Goal: Transaction & Acquisition: Subscribe to service/newsletter

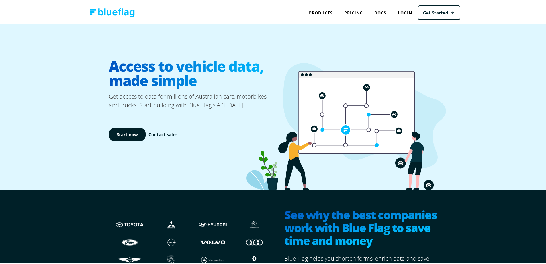
click at [502, 108] on div "Access to vehicle data, made simple Get access to data for millions of Australi…" at bounding box center [275, 105] width 551 height 165
click at [353, 11] on link "Pricing" at bounding box center [354, 12] width 30 height 12
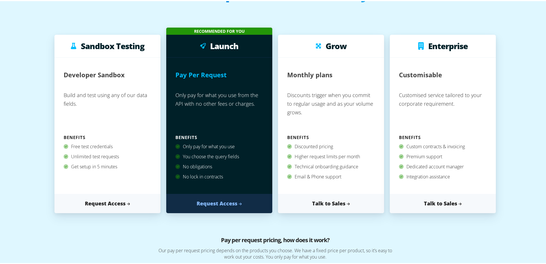
scroll to position [57, 0]
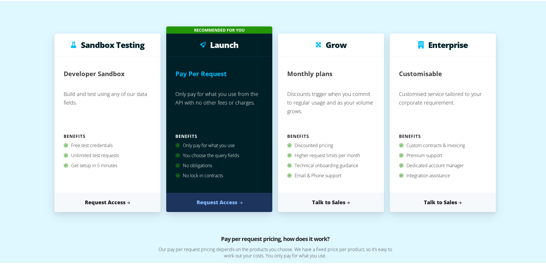
click at [219, 203] on link "Request Access" at bounding box center [219, 200] width 106 height 19
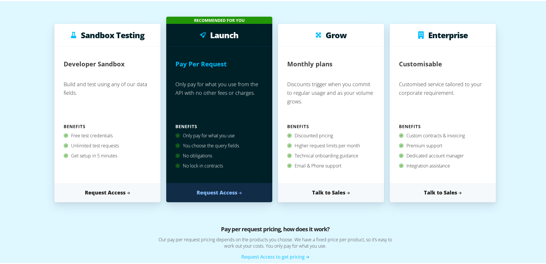
scroll to position [0, 0]
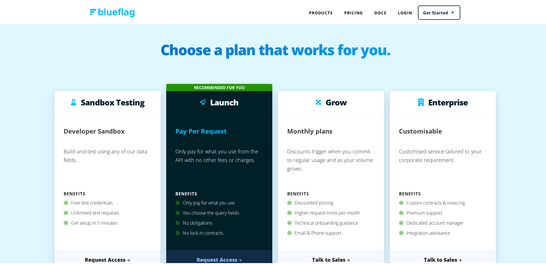
click at [126, 13] on img at bounding box center [112, 11] width 45 height 9
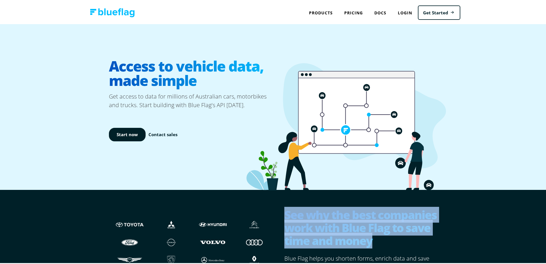
drag, startPoint x: 382, startPoint y: 244, endPoint x: 279, endPoint y: 215, distance: 107.3
click at [279, 215] on section "See why the best companies work with Blue Flag to save time and money Blue Flag…" at bounding box center [358, 259] width 166 height 122
click at [473, 243] on div "See why the best companies work with Blue Flag to save time and money Blue Flag…" at bounding box center [275, 258] width 551 height 140
drag, startPoint x: 283, startPoint y: 215, endPoint x: 372, endPoint y: 241, distance: 92.7
click at [372, 241] on h2 "See why the best companies work with Blue Flag to save time and money" at bounding box center [362, 227] width 157 height 40
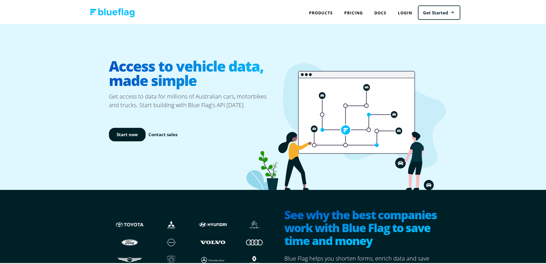
click at [514, 132] on div "Access to vehicle data, made simple Get access to data for millions of Australi…" at bounding box center [275, 105] width 551 height 165
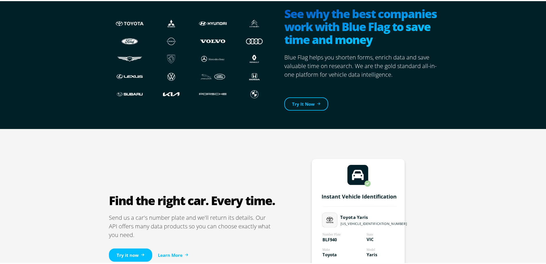
scroll to position [287, 0]
